Goal: Task Accomplishment & Management: Use online tool/utility

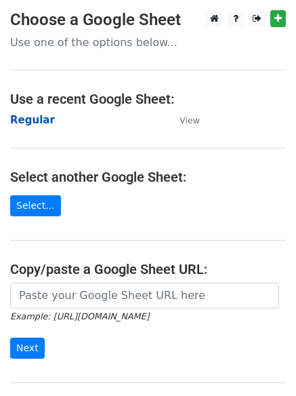
click at [33, 118] on strong "Regular" at bounding box center [32, 120] width 45 height 12
click at [31, 121] on strong "Regular" at bounding box center [32, 120] width 45 height 12
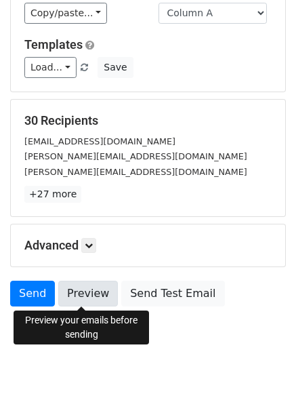
scroll to position [131, 0]
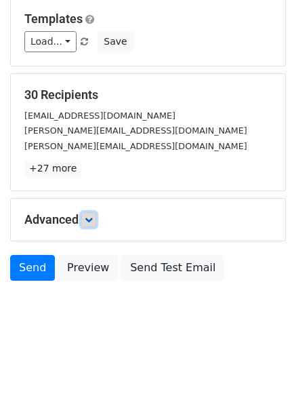
click at [95, 225] on link at bounding box center [88, 219] width 15 height 15
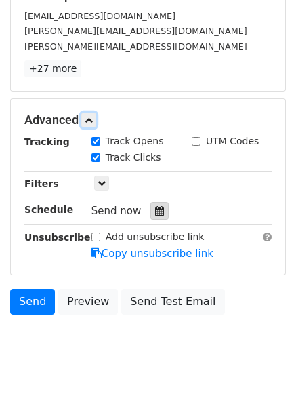
scroll to position [264, 0]
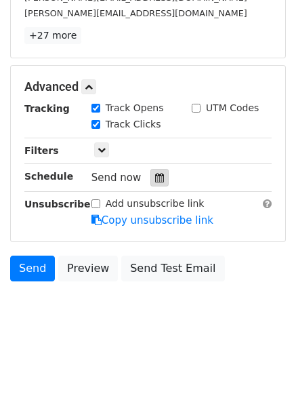
drag, startPoint x: 158, startPoint y: 173, endPoint x: 149, endPoint y: 174, distance: 9.6
click at [157, 173] on div at bounding box center [160, 178] width 18 height 18
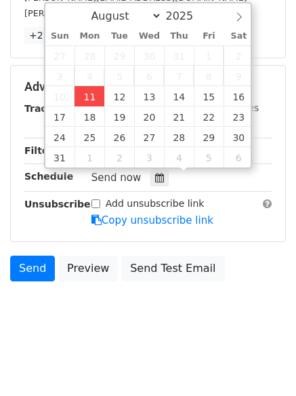
type input "2025-08-11 12:00"
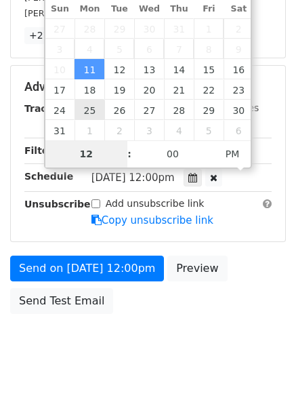
type input "4"
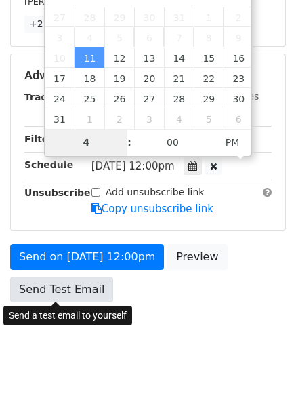
scroll to position [296, 0]
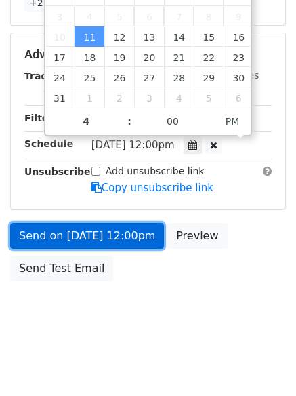
type input "2025-08-11 16:00"
click at [88, 233] on link "Send on Aug 11 at 12:00pm" at bounding box center [87, 236] width 154 height 26
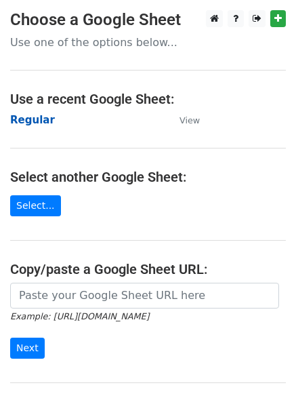
click at [29, 118] on strong "Regular" at bounding box center [32, 120] width 45 height 12
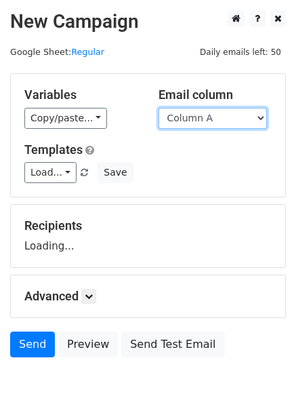
drag, startPoint x: 0, startPoint y: 0, endPoint x: 220, endPoint y: 127, distance: 254.0
click at [221, 120] on select "Column A Column B Column C" at bounding box center [213, 118] width 108 height 21
select select "Column B"
click at [159, 108] on select "Column A Column B Column C" at bounding box center [213, 118] width 108 height 21
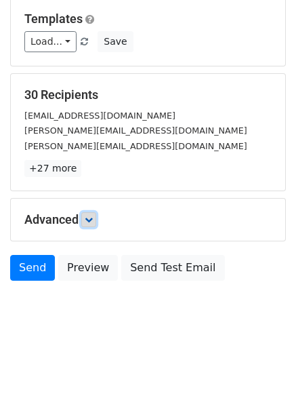
click at [90, 214] on link at bounding box center [88, 219] width 15 height 15
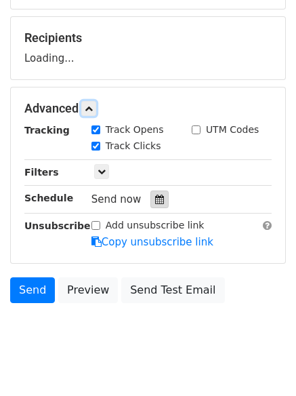
scroll to position [195, 0]
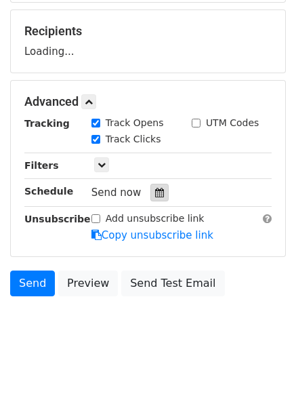
click at [158, 192] on div at bounding box center [160, 193] width 18 height 18
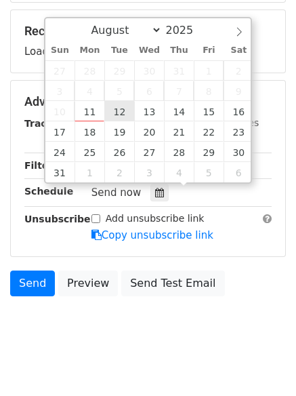
type input "2025-08-12 12:00"
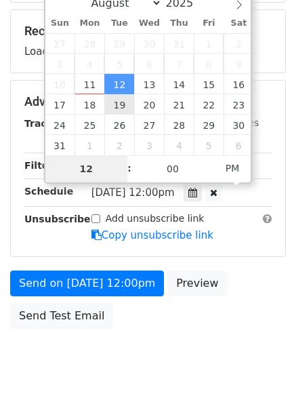
type input "5"
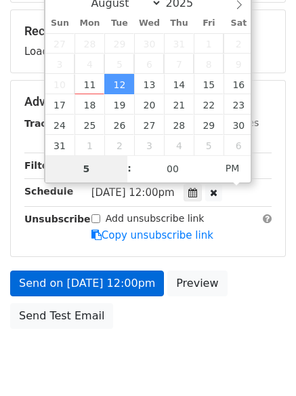
scroll to position [242, 0]
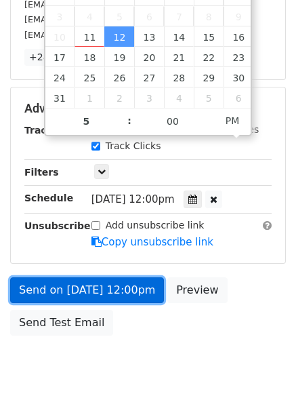
type input "2025-08-12 17:00"
click at [81, 292] on link "Send on Aug 12 at 12:00pm" at bounding box center [87, 290] width 154 height 26
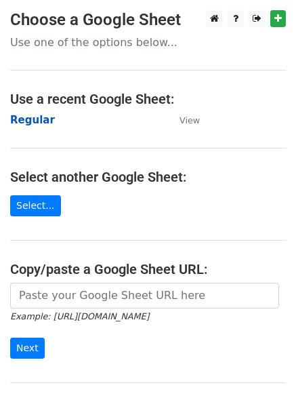
click at [46, 122] on strong "Regular" at bounding box center [32, 120] width 45 height 12
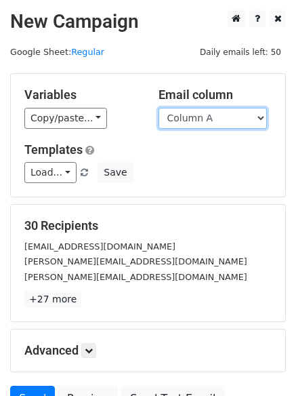
click at [205, 121] on select "Column A Column B Column C" at bounding box center [213, 118] width 108 height 21
select select "Column C"
click at [159, 108] on select "Column A Column B Column C" at bounding box center [213, 118] width 108 height 21
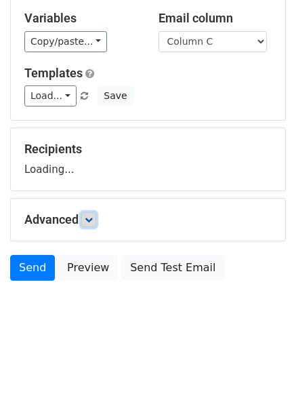
click at [89, 220] on icon at bounding box center [89, 220] width 8 height 8
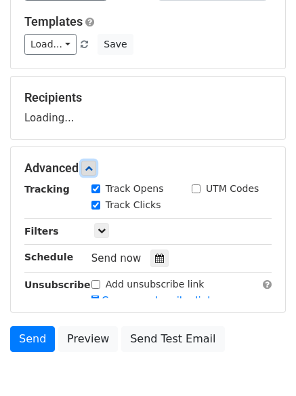
scroll to position [186, 0]
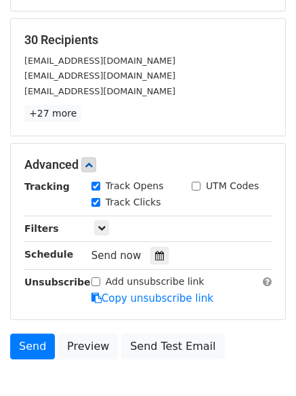
click at [153, 196] on div "Track Clicks" at bounding box center [131, 203] width 100 height 16
drag, startPoint x: 155, startPoint y: 256, endPoint x: 142, endPoint y: 242, distance: 19.2
click at [155, 256] on icon at bounding box center [159, 255] width 9 height 9
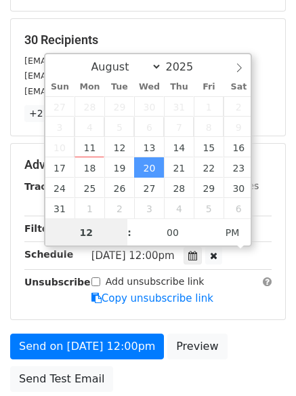
scroll to position [1, 0]
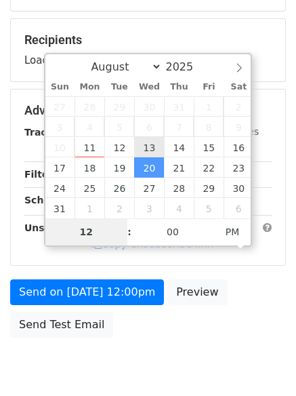
type input "2025-08-13 12:00"
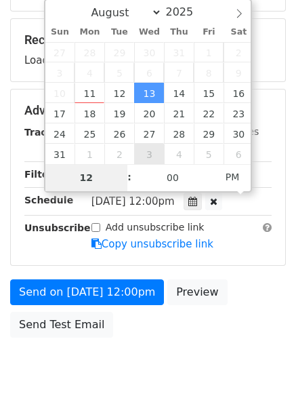
type input "6"
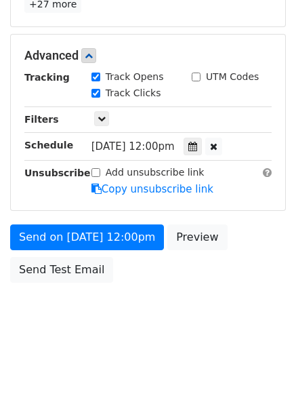
scroll to position [561, 0]
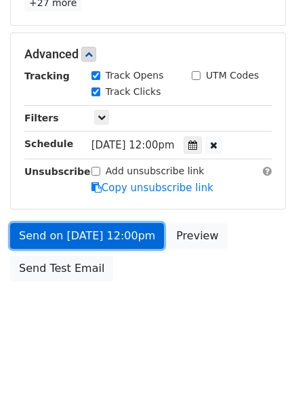
type input "2025-08-13 18:00"
click at [108, 232] on link "Send on Aug 13 at 12:00pm" at bounding box center [87, 236] width 154 height 26
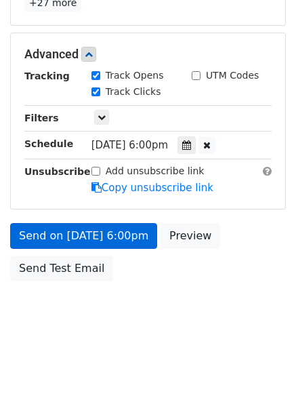
scroll to position [242, 0]
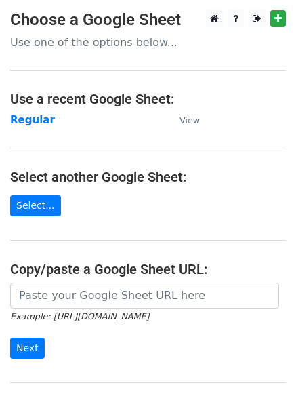
click at [25, 110] on main "Choose a Google Sheet Use one of the options below... Use a recent Google Sheet…" at bounding box center [148, 220] width 296 height 421
click at [30, 117] on strong "Regular" at bounding box center [32, 120] width 45 height 12
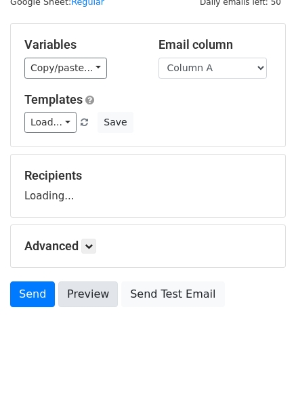
scroll to position [77, 0]
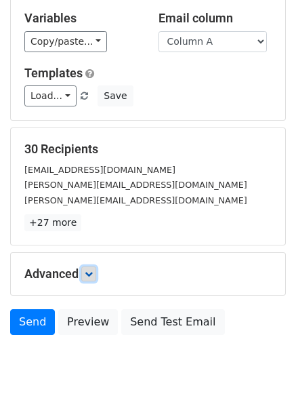
click at [93, 276] on icon at bounding box center [89, 274] width 8 height 8
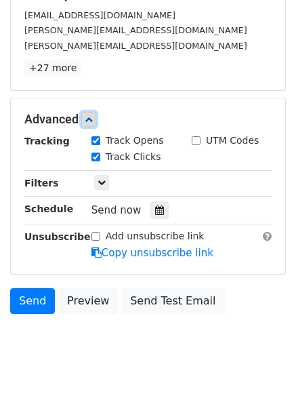
scroll to position [237, 0]
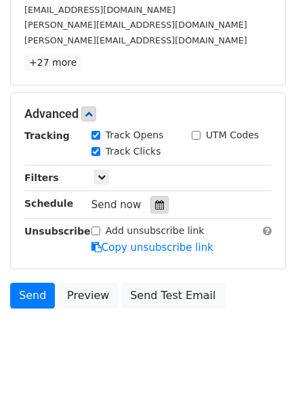
click at [155, 203] on icon at bounding box center [159, 204] width 9 height 9
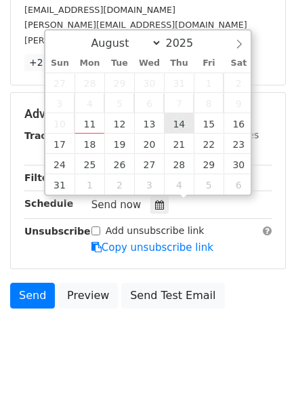
type input "2025-08-14 12:00"
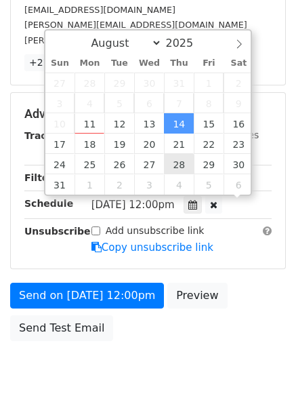
scroll to position [1, 0]
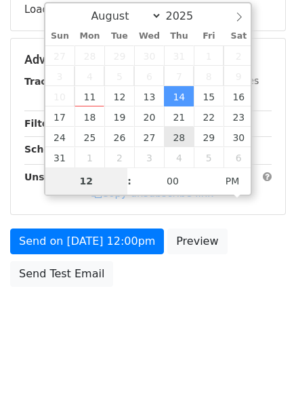
type input "7"
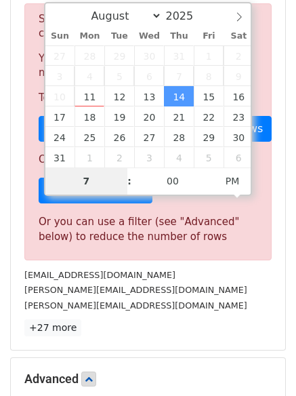
scroll to position [561, 0]
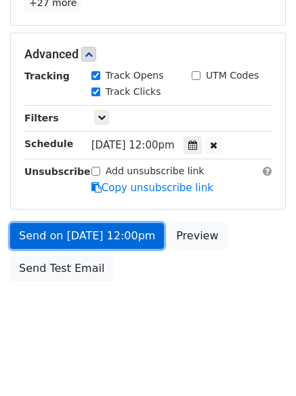
type input "2025-08-14 19:00"
click at [76, 230] on link "Send on Aug 14 at 12:00pm" at bounding box center [87, 236] width 154 height 26
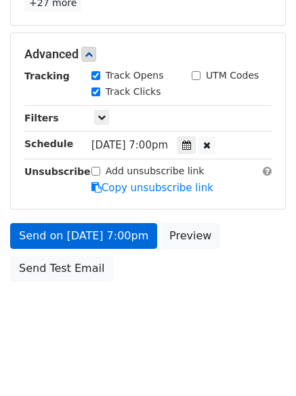
scroll to position [242, 0]
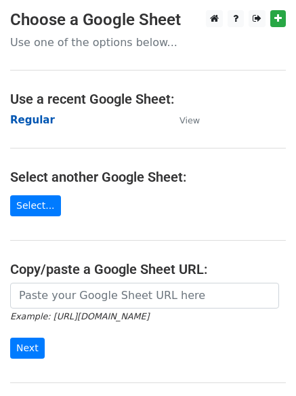
click at [19, 114] on strong "Regular" at bounding box center [32, 120] width 45 height 12
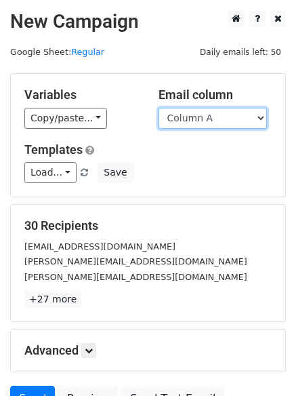
drag, startPoint x: 0, startPoint y: 0, endPoint x: 210, endPoint y: 121, distance: 242.7
click at [211, 121] on select "Column A Column B Column C" at bounding box center [213, 118] width 108 height 21
select select "Column B"
click at [159, 108] on select "Column A Column B Column C" at bounding box center [213, 118] width 108 height 21
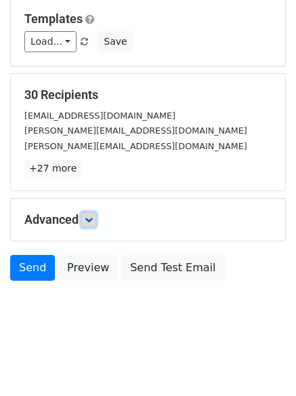
click at [90, 214] on link at bounding box center [88, 219] width 15 height 15
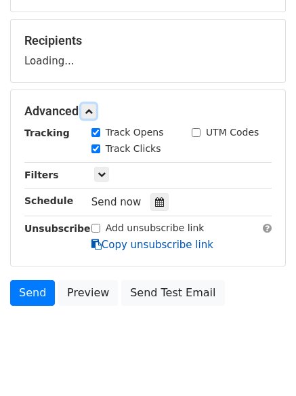
scroll to position [205, 0]
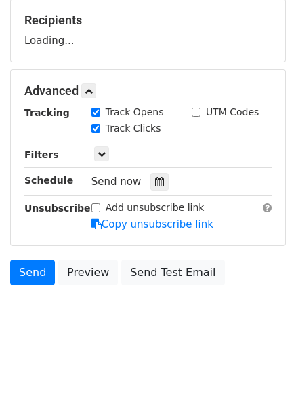
click at [155, 193] on div "Tracking Track Opens UTM Codes Track Clicks Filters Only include spreadsheet ro…" at bounding box center [148, 168] width 248 height 127
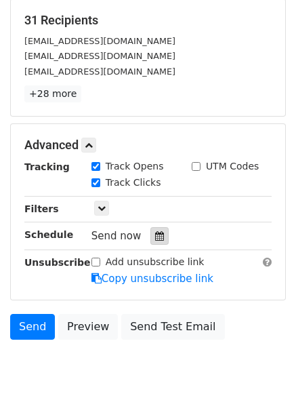
click at [155, 236] on icon at bounding box center [159, 235] width 9 height 9
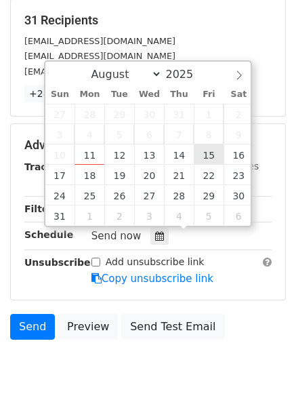
type input "2025-08-15 12:00"
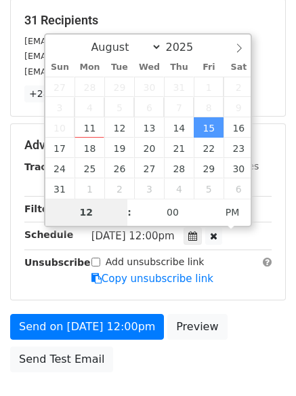
type input "8"
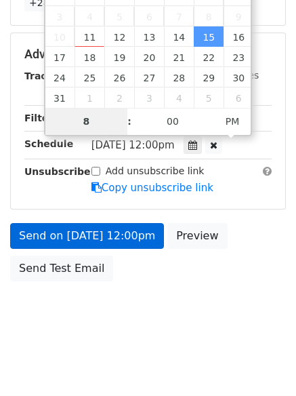
scroll to position [242, 0]
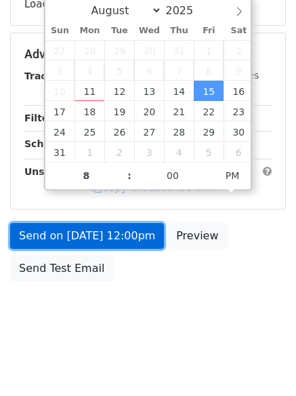
type input "2025-08-15 20:00"
click at [109, 229] on link "Send on Aug 15 at 12:00pm" at bounding box center [87, 236] width 154 height 26
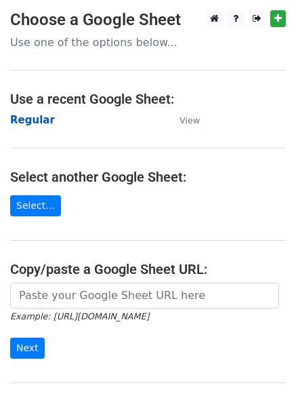
click at [39, 123] on strong "Regular" at bounding box center [32, 120] width 45 height 12
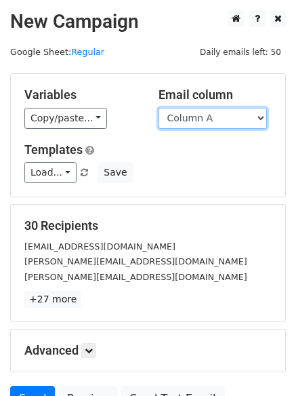
click at [221, 117] on select "Column A Column B Column C" at bounding box center [213, 118] width 108 height 21
click at [159, 108] on select "Column A Column B Column C" at bounding box center [213, 118] width 108 height 21
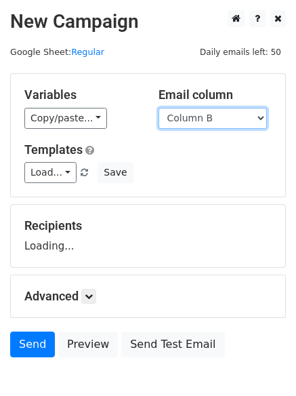
click at [204, 123] on select "Column A Column B Column C" at bounding box center [213, 118] width 108 height 21
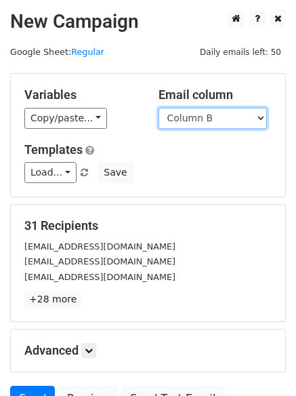
select select "Column C"
click at [159, 108] on select "Column A Column B Column C" at bounding box center [213, 118] width 108 height 21
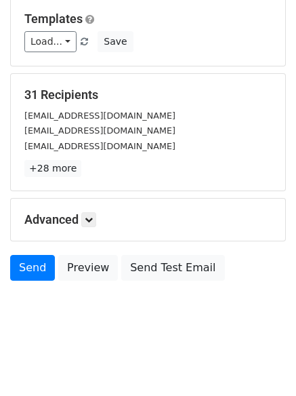
click at [103, 218] on h5 "Advanced" at bounding box center [148, 219] width 248 height 15
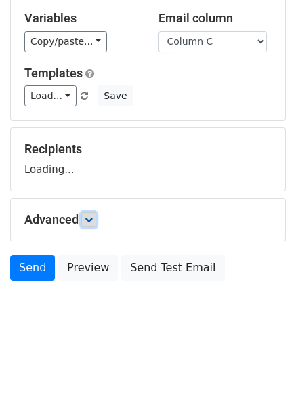
click at [93, 220] on icon at bounding box center [89, 220] width 8 height 8
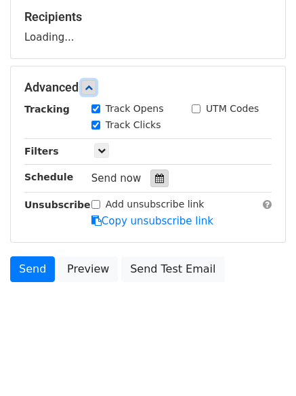
scroll to position [210, 0]
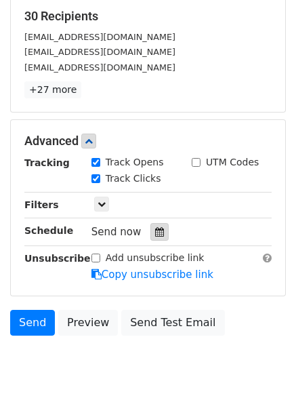
click at [161, 229] on div at bounding box center [160, 232] width 18 height 18
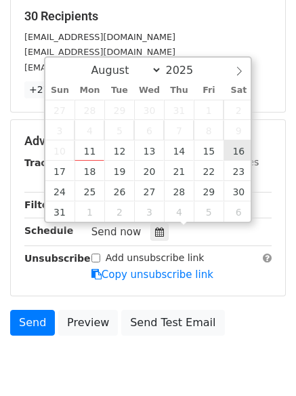
type input "[DATE] 12:00"
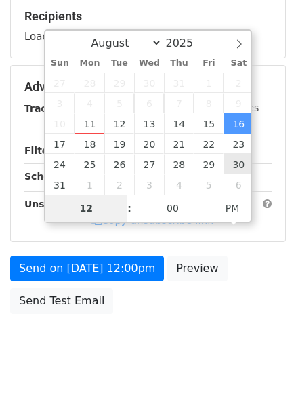
type input "9"
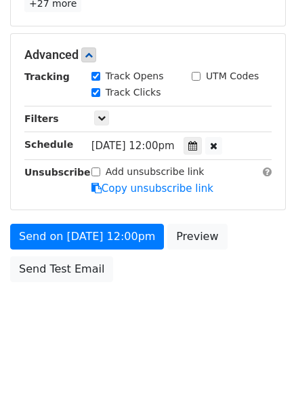
scroll to position [561, 0]
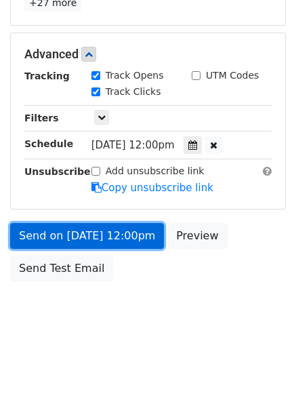
type input "[DATE] 21:00"
click at [87, 224] on link "Send on [DATE] 12:00pm" at bounding box center [87, 236] width 154 height 26
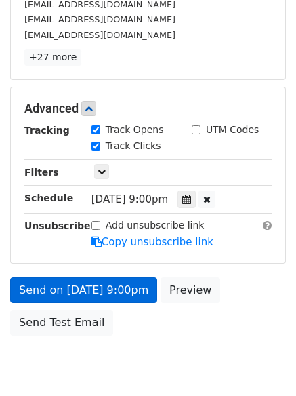
scroll to position [296, 0]
